Goal: Task Accomplishment & Management: Manage account settings

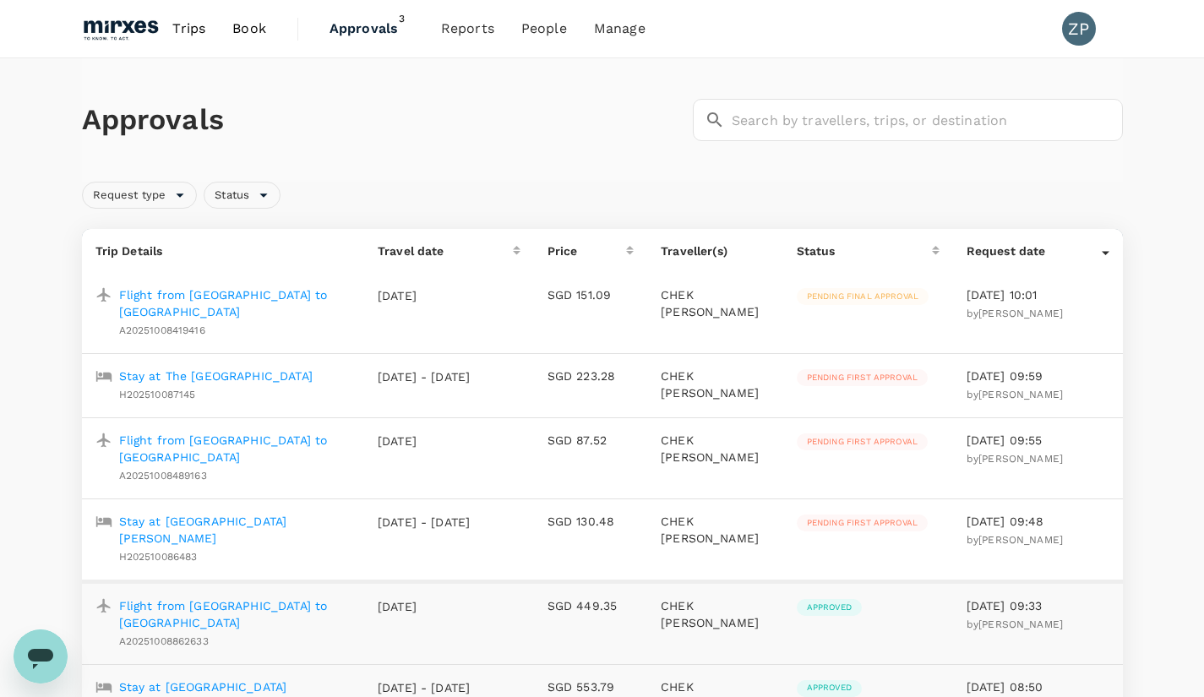
click at [252, 368] on p "Stay at The [GEOGRAPHIC_DATA]" at bounding box center [215, 376] width 193 height 17
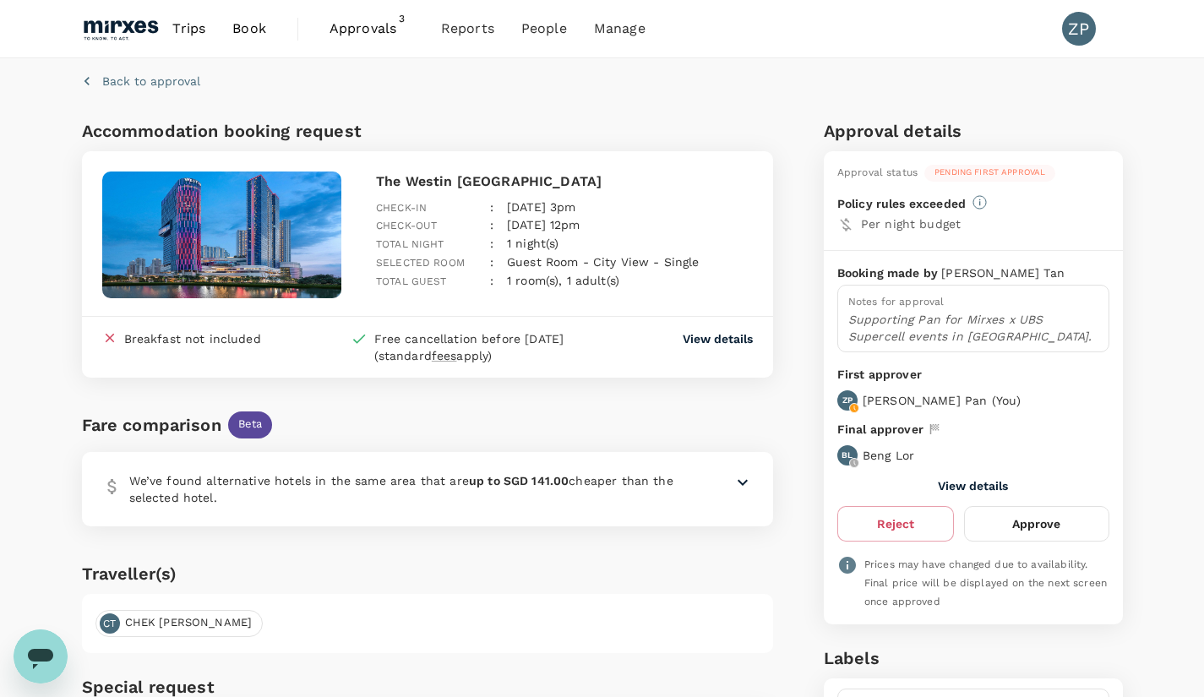
click at [1049, 522] on button "Approve" at bounding box center [1036, 523] width 144 height 35
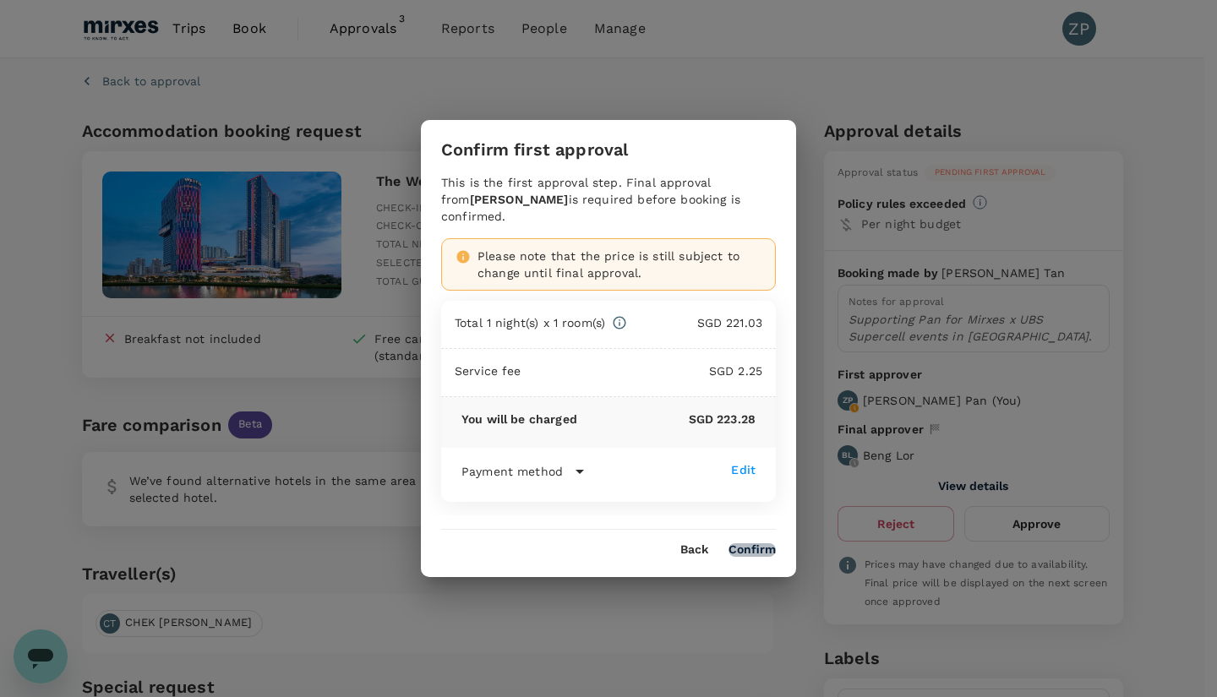
click at [759, 543] on button "Confirm" at bounding box center [751, 550] width 47 height 14
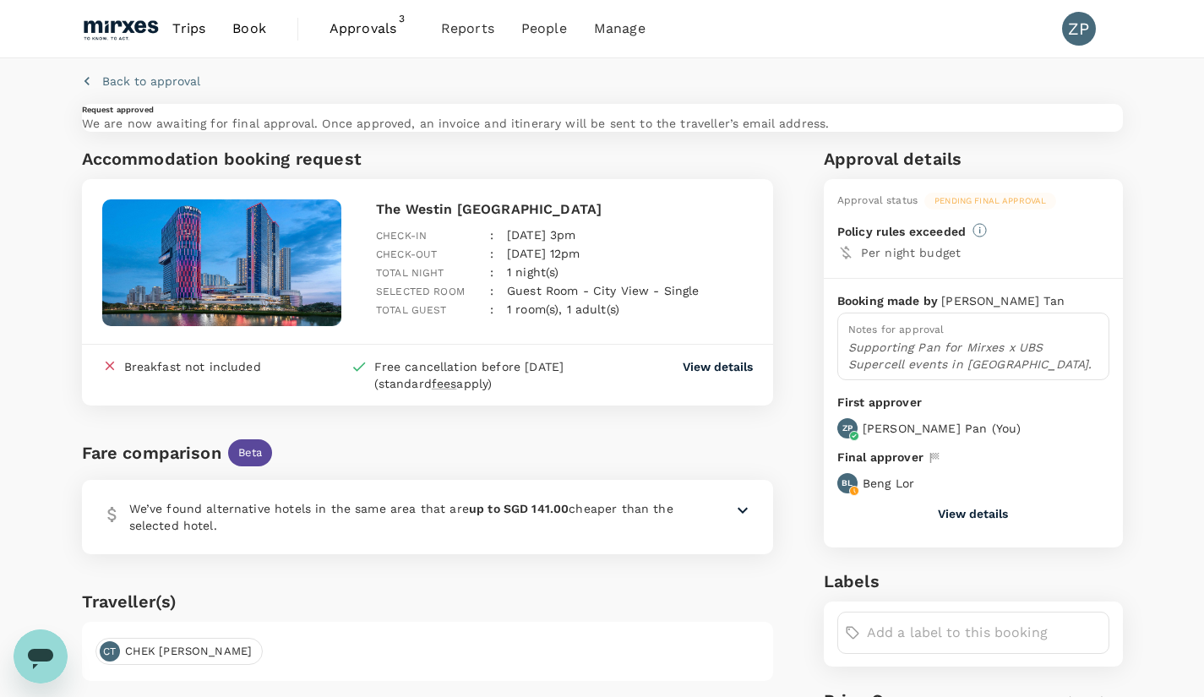
click at [131, 90] on p "Back to approval" at bounding box center [151, 81] width 98 height 17
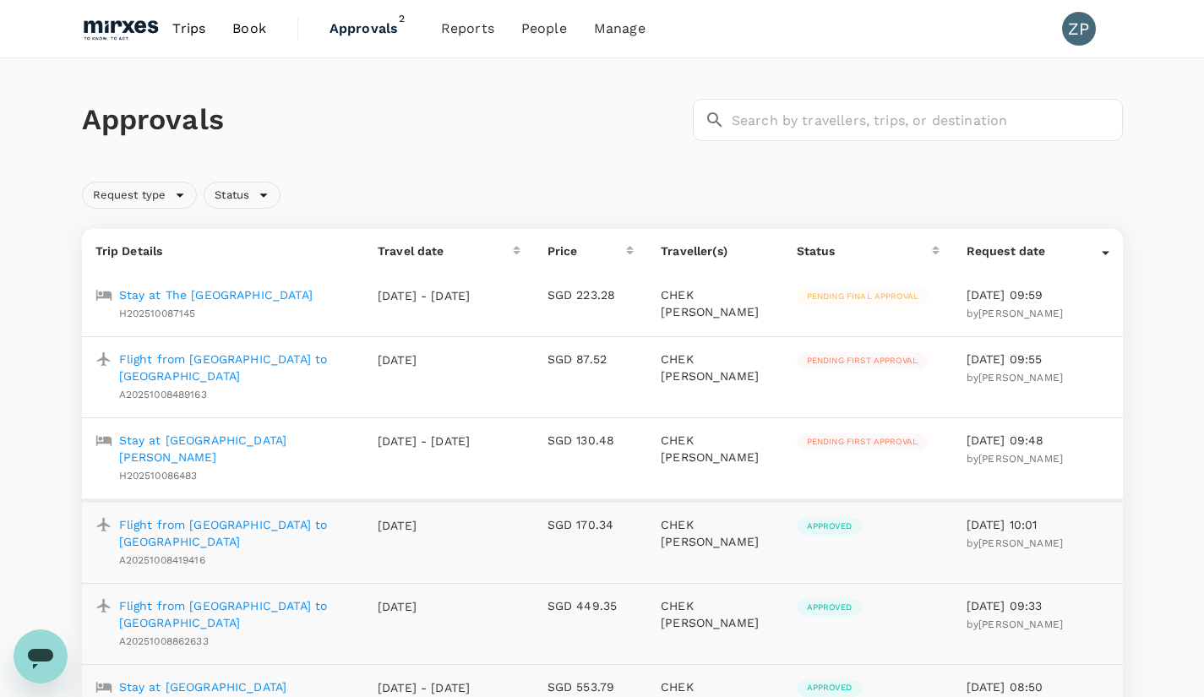
click at [257, 362] on p "Flight from [GEOGRAPHIC_DATA] to [GEOGRAPHIC_DATA]" at bounding box center [234, 368] width 231 height 34
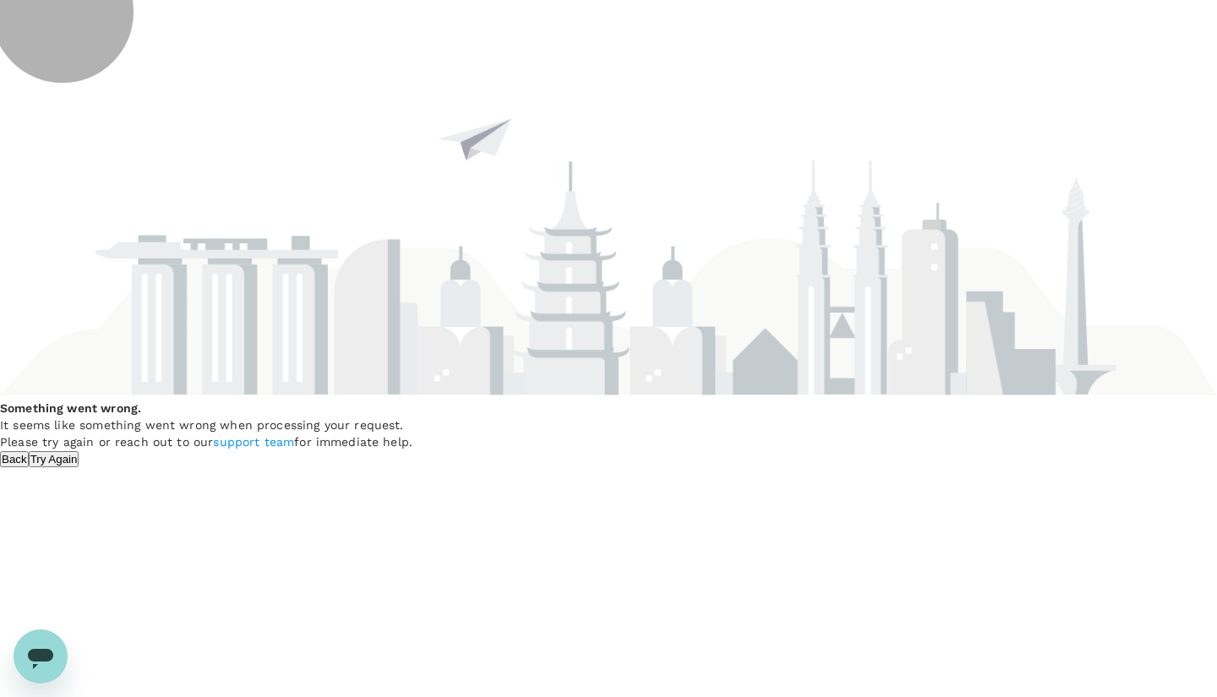
click at [79, 467] on button "Try Again" at bounding box center [54, 459] width 51 height 16
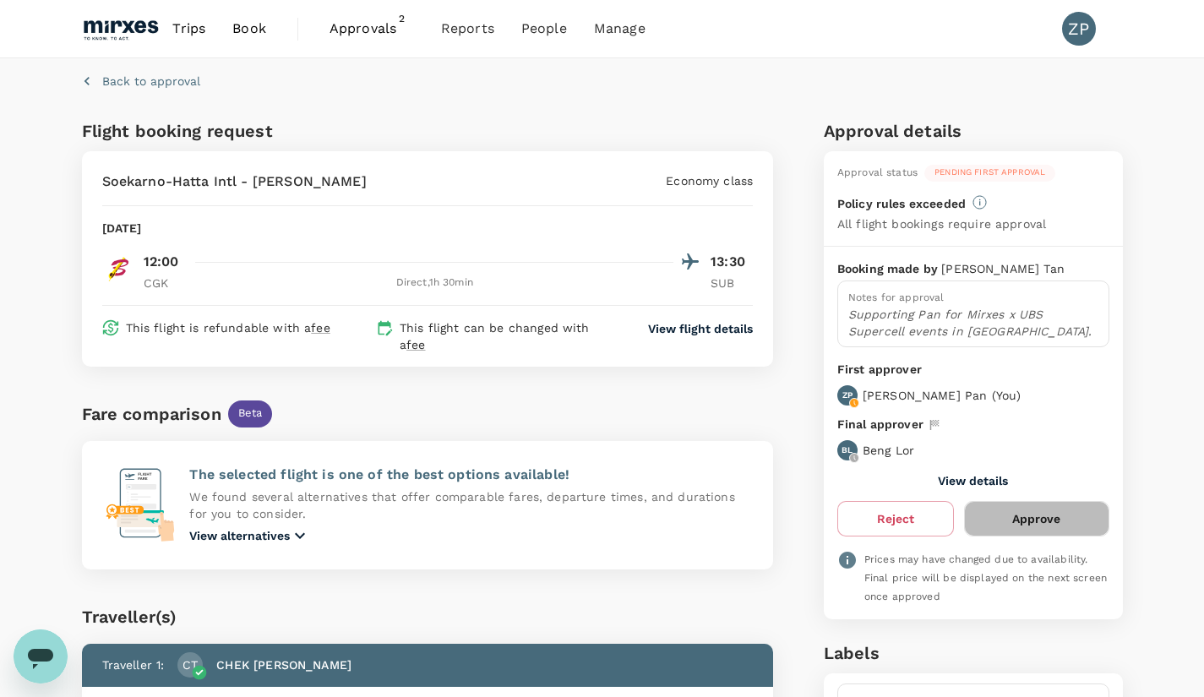
click at [1024, 518] on button "Approve" at bounding box center [1036, 518] width 144 height 35
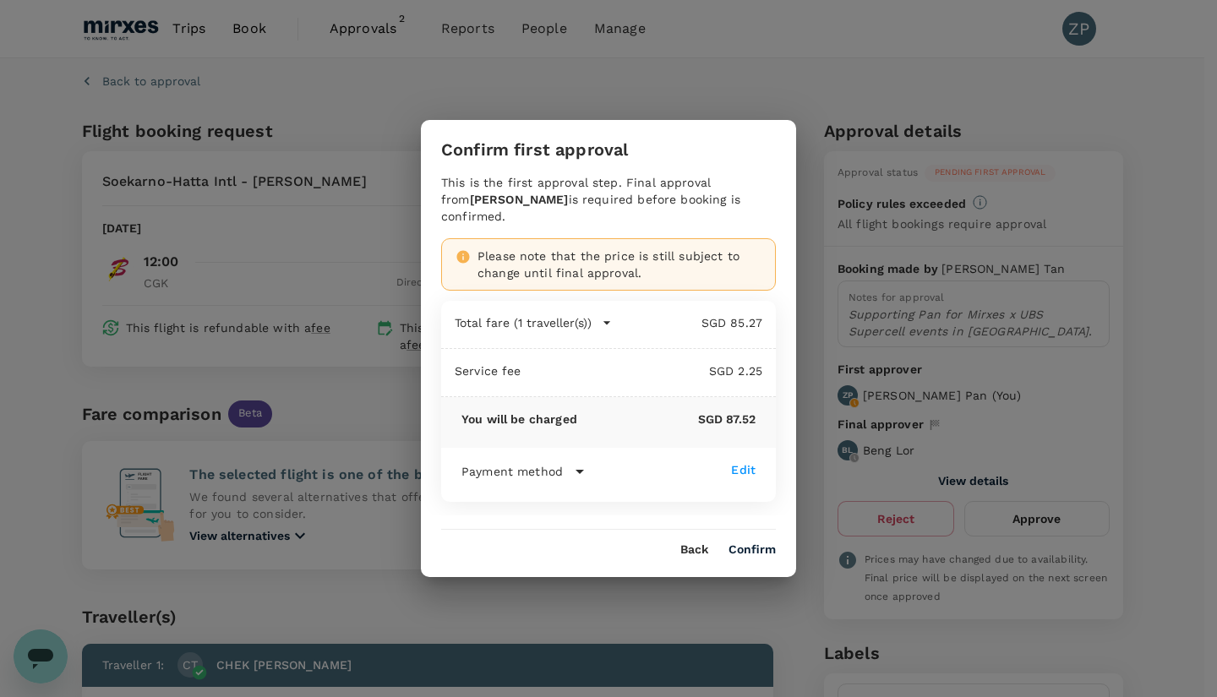
click at [744, 532] on div "Back Confirm" at bounding box center [608, 543] width 375 height 27
click at [744, 543] on button "Confirm" at bounding box center [751, 550] width 47 height 14
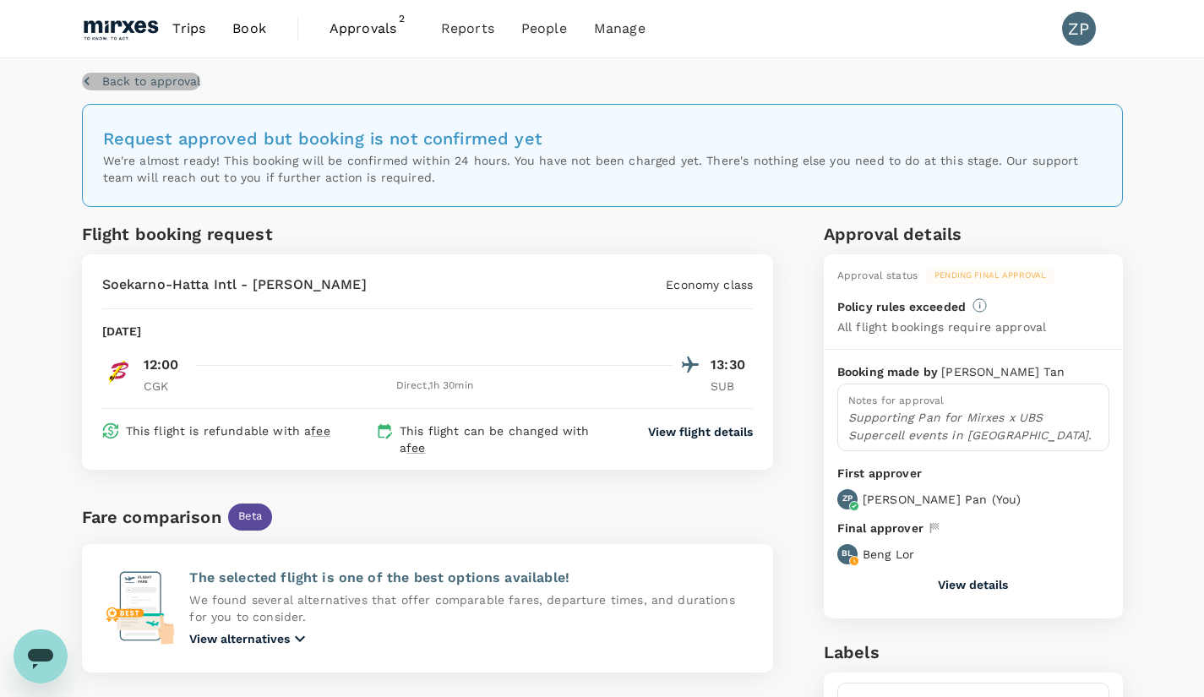
click at [150, 78] on p "Back to approval" at bounding box center [151, 81] width 98 height 17
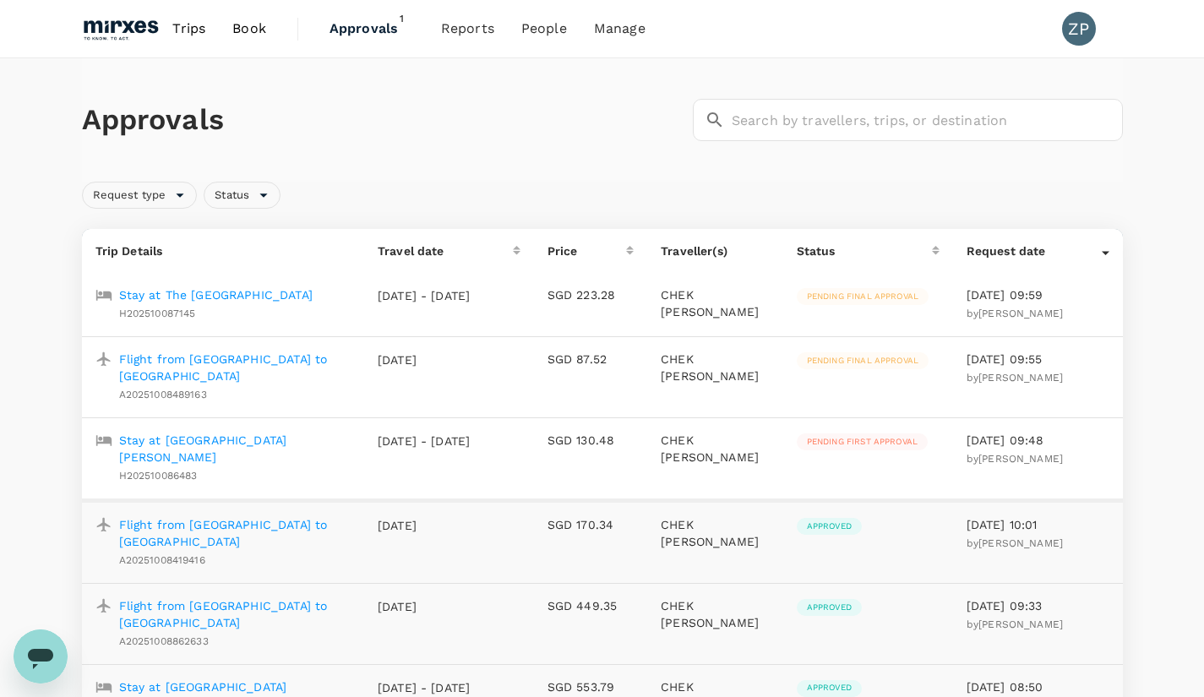
click at [233, 432] on p "Stay at [GEOGRAPHIC_DATA] [PERSON_NAME]" at bounding box center [234, 449] width 231 height 34
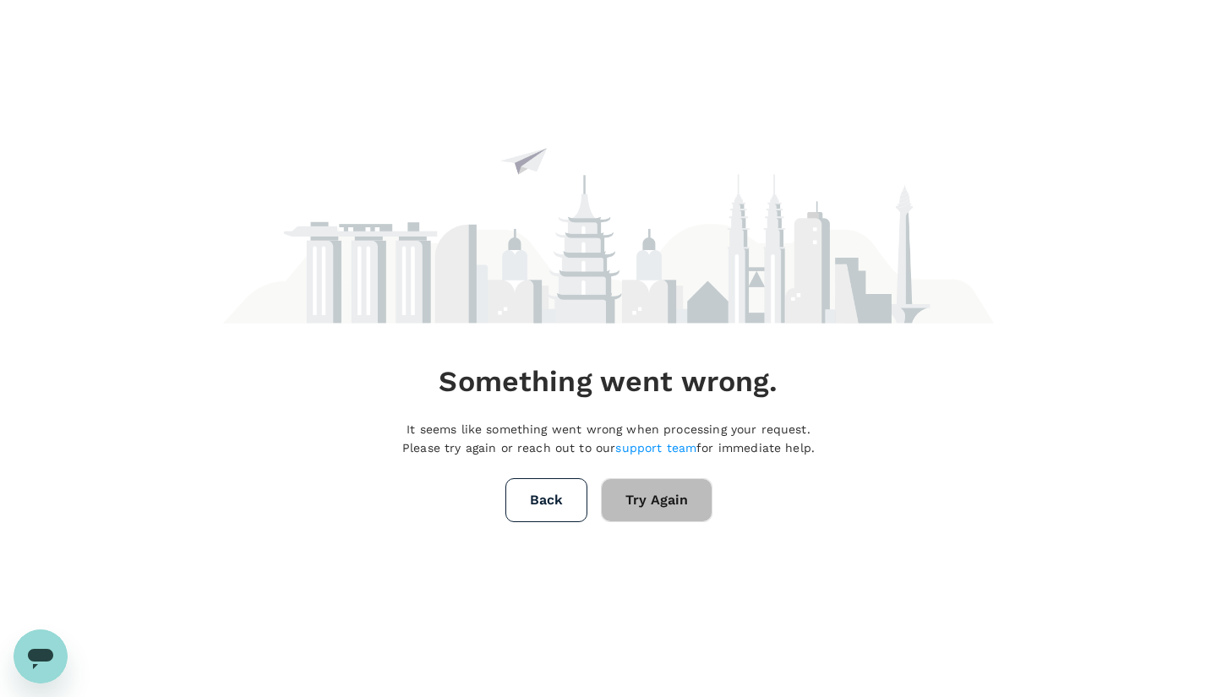
click at [651, 518] on button "Try Again" at bounding box center [657, 500] width 112 height 44
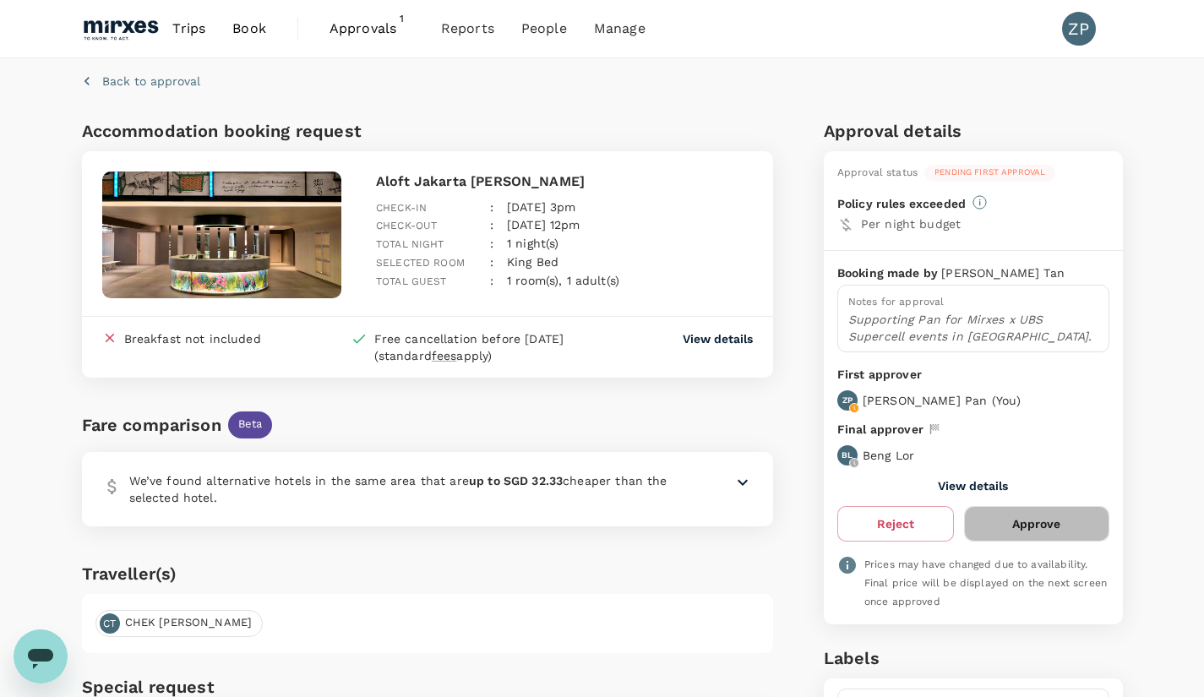
click at [1038, 526] on button "Approve" at bounding box center [1036, 523] width 144 height 35
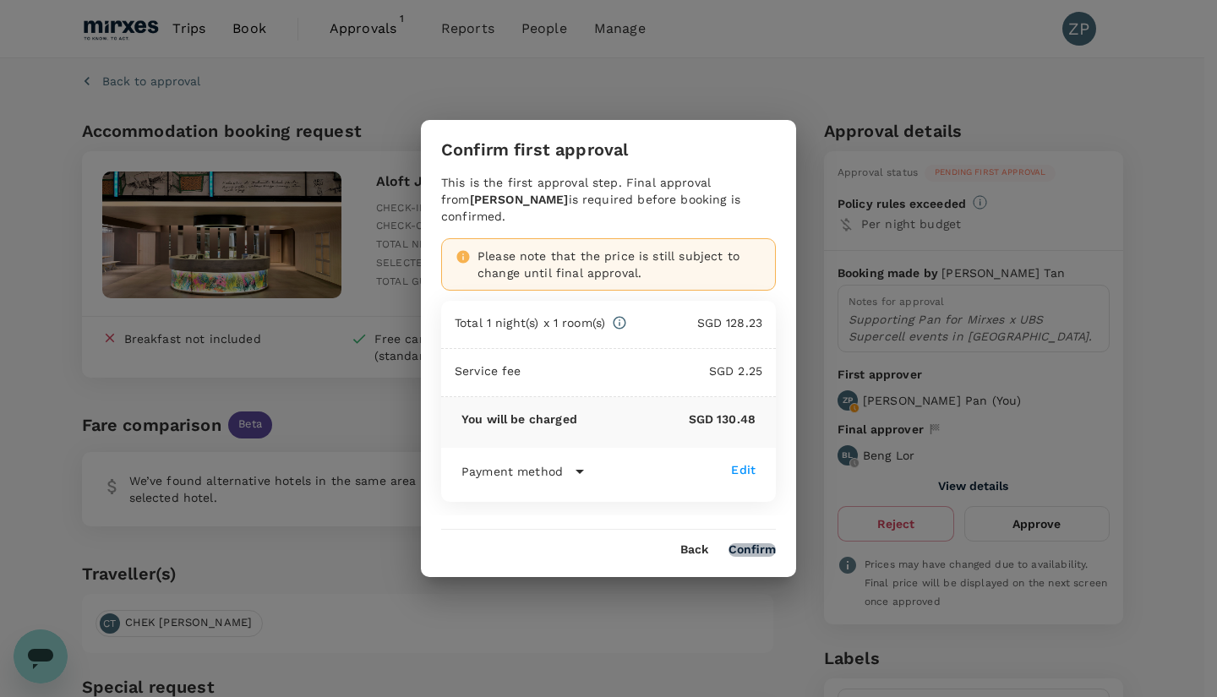
click at [763, 544] on button "Confirm" at bounding box center [751, 550] width 47 height 14
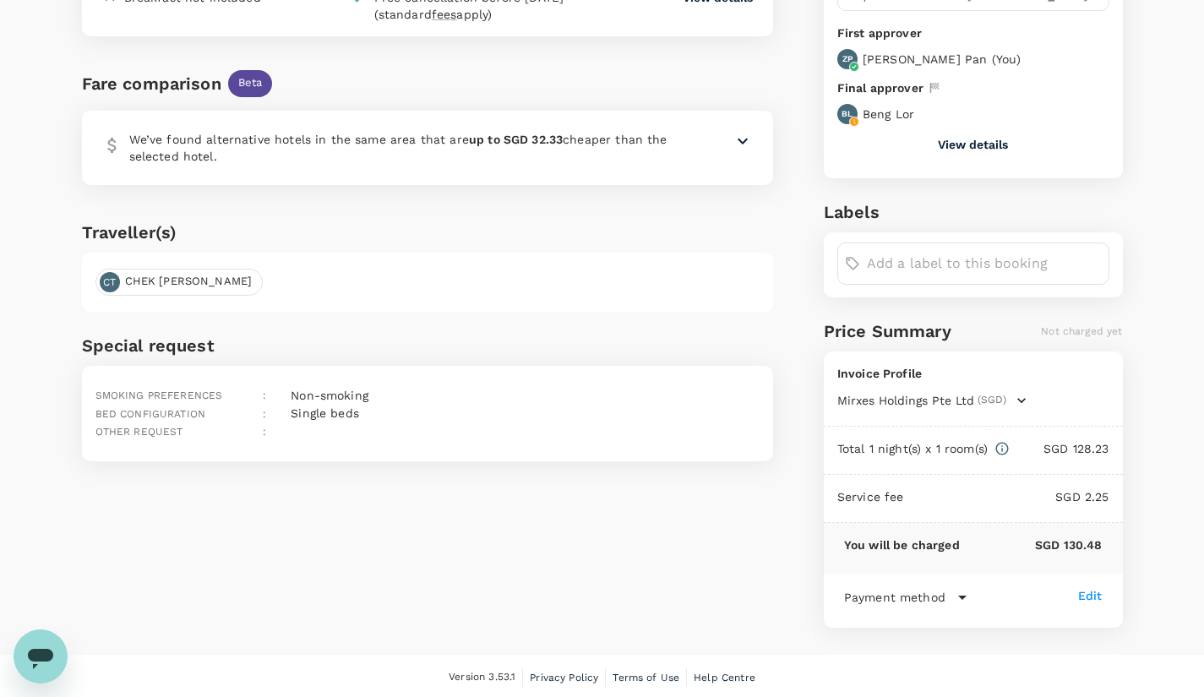
scroll to position [11, 0]
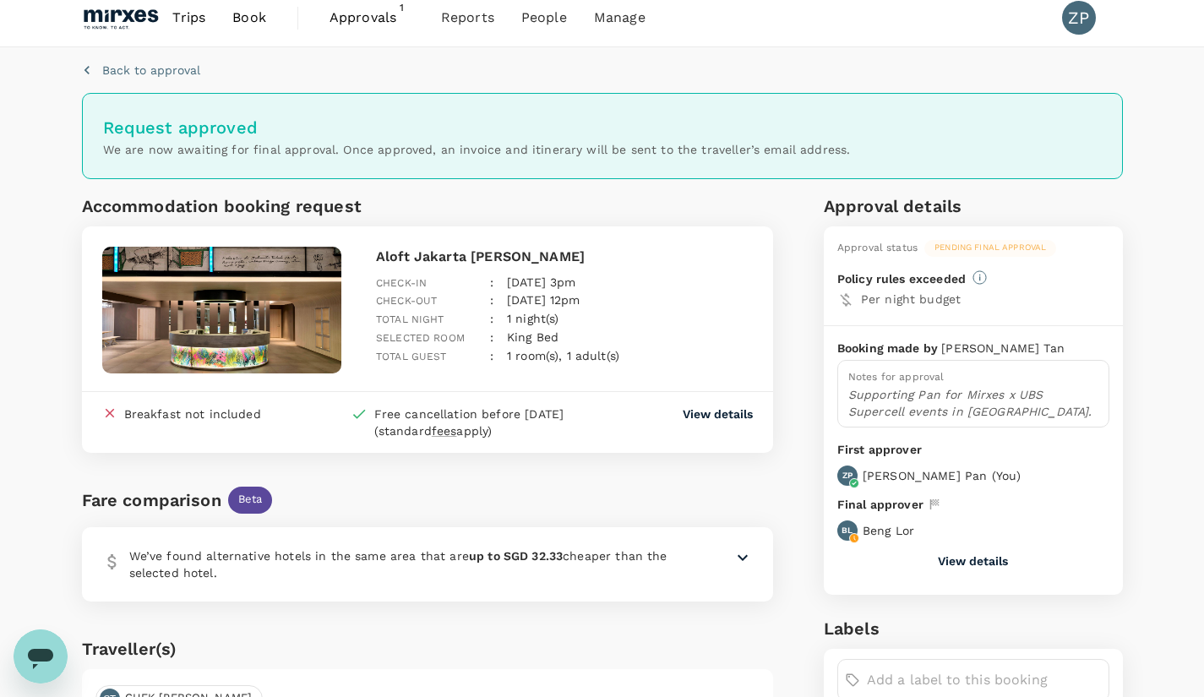
click at [364, 18] on span "Approvals" at bounding box center [371, 18] width 84 height 20
